Goal: Navigation & Orientation: Find specific page/section

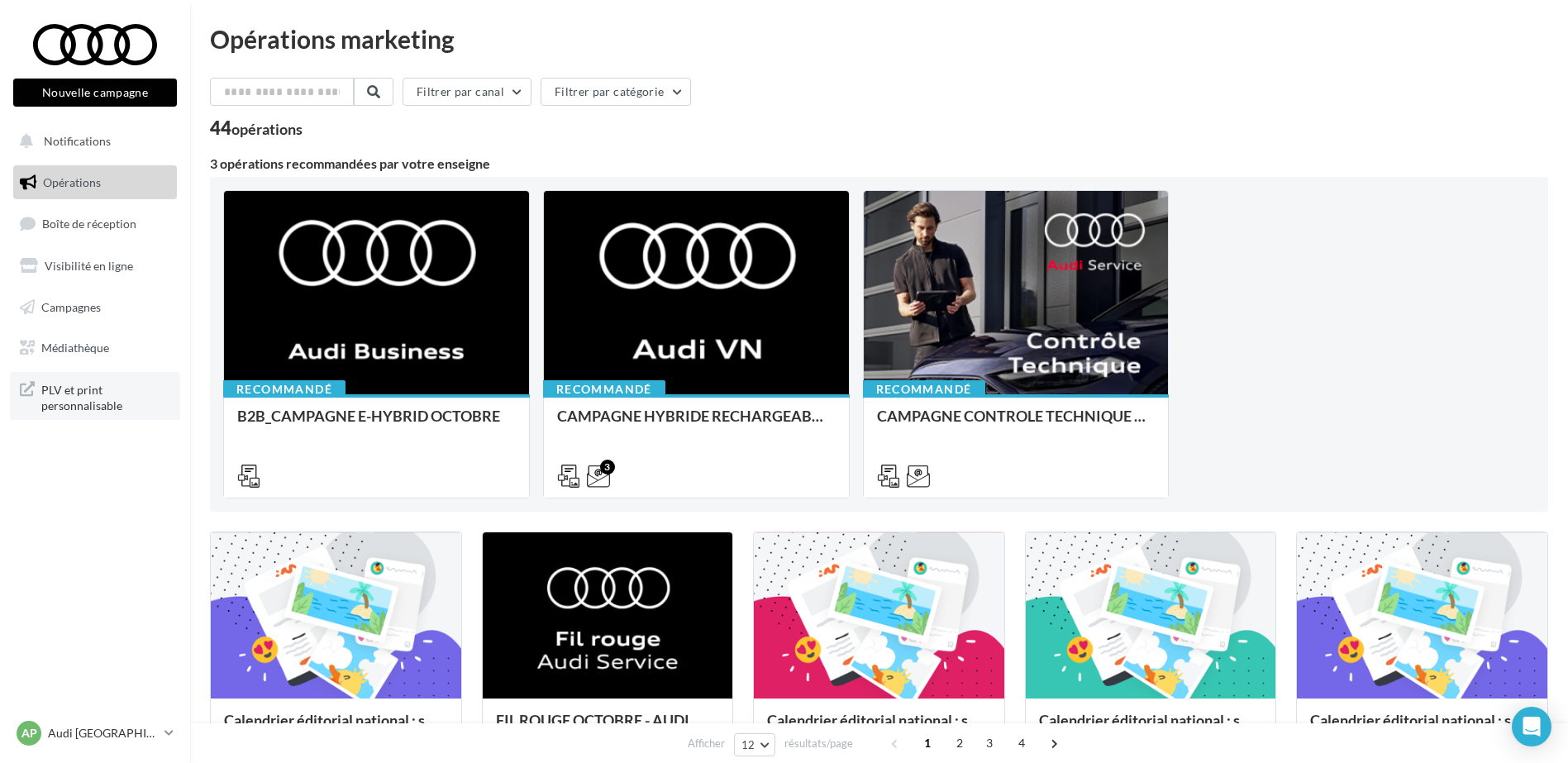
click at [105, 387] on span "PLV et print personnalisable" at bounding box center [106, 396] width 129 height 36
click at [103, 347] on span "Médiathèque" at bounding box center [75, 347] width 67 height 14
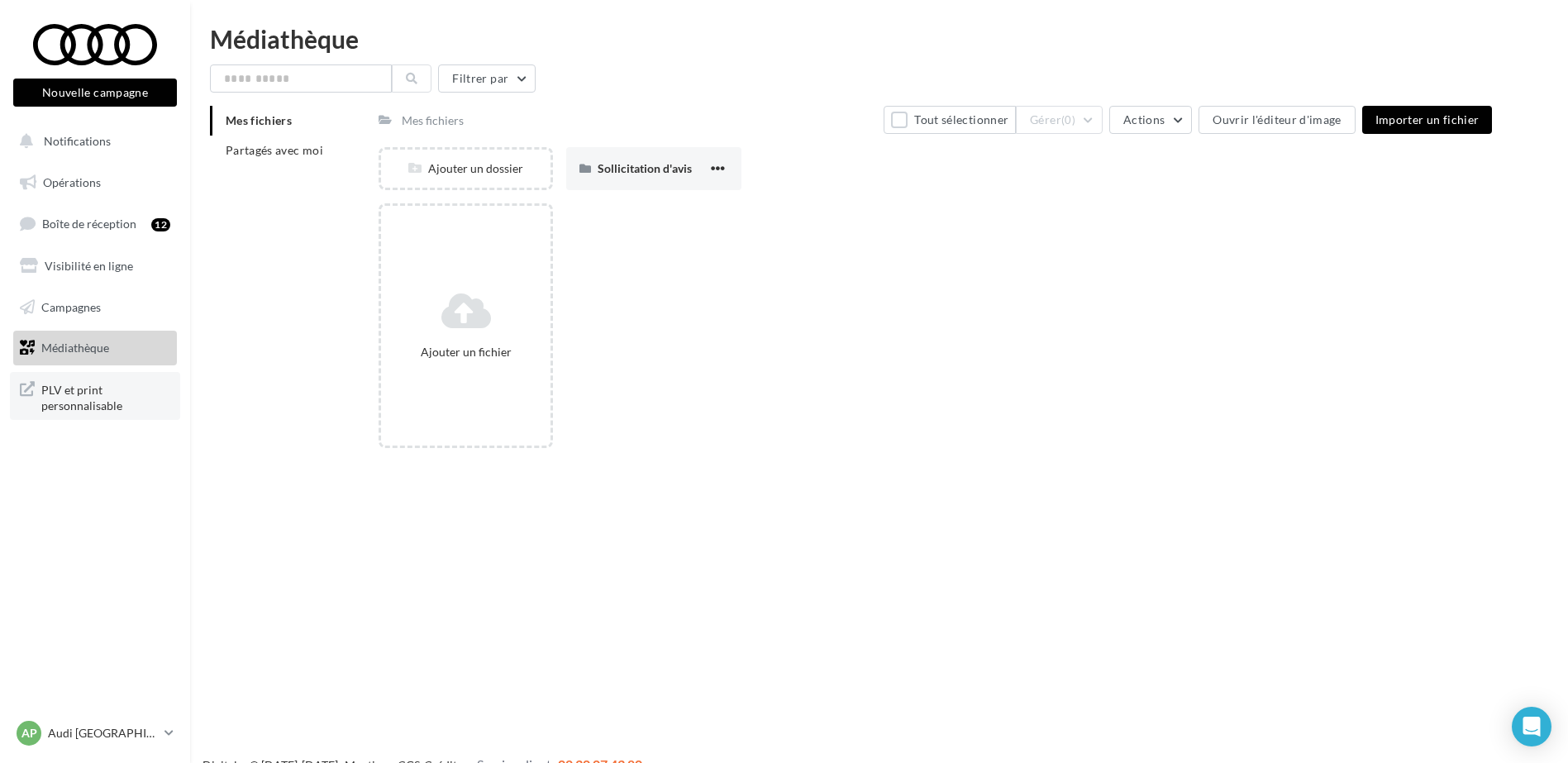
click at [52, 388] on span "PLV et print personnalisable" at bounding box center [106, 396] width 129 height 36
click at [297, 138] on li "Partagés avec moi" at bounding box center [288, 151] width 156 height 30
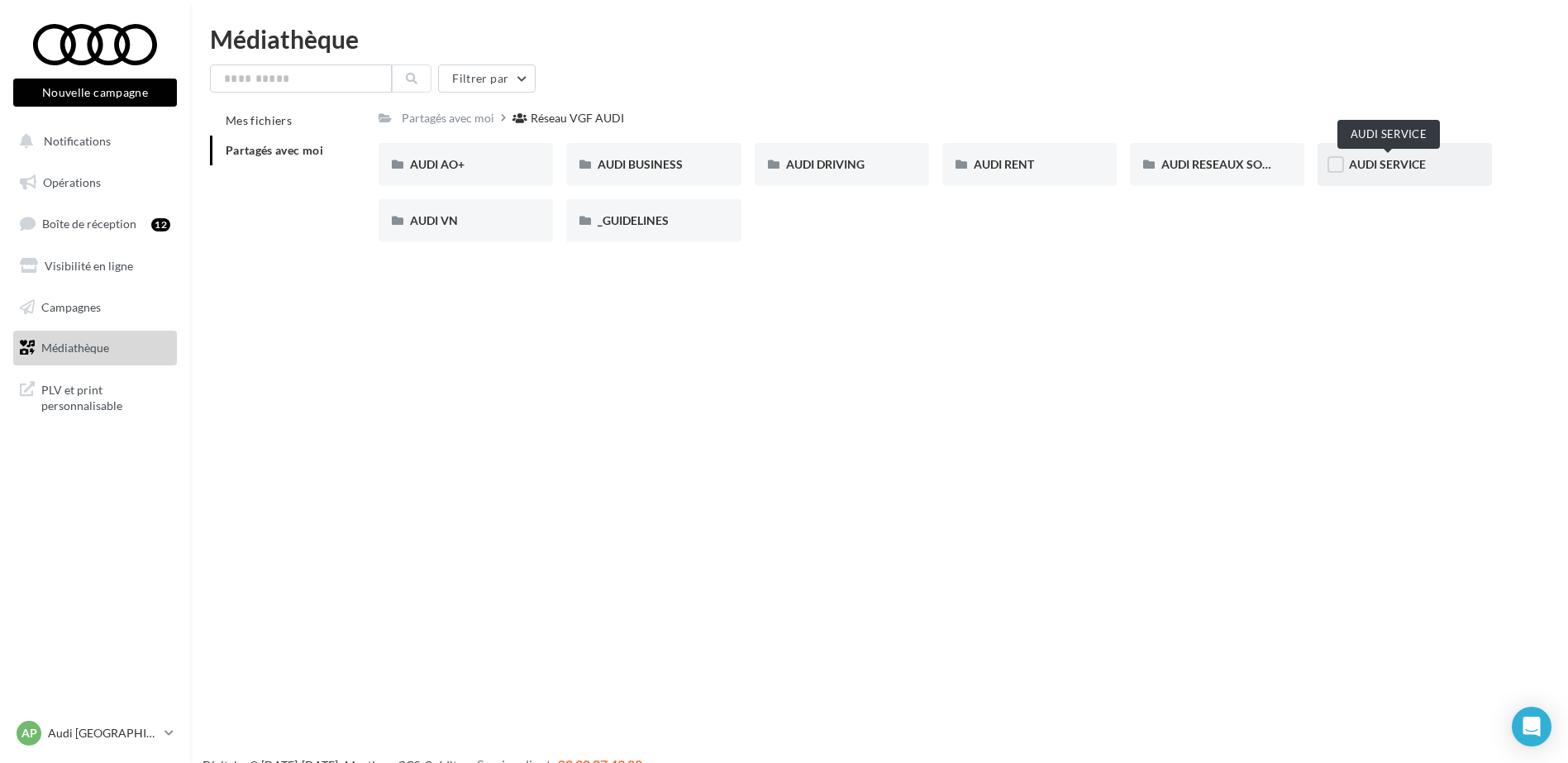
click at [1381, 160] on span "AUDI SERVICE" at bounding box center [1387, 164] width 77 height 14
